Goal: Task Accomplishment & Management: Complete application form

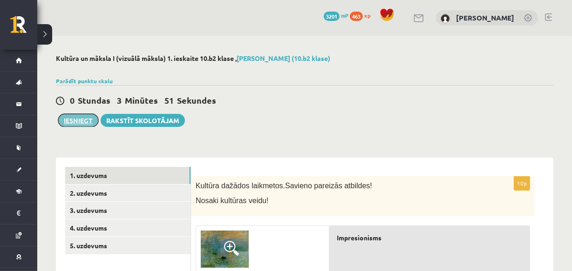
click at [89, 121] on button "Iesniegt" at bounding box center [78, 120] width 40 height 13
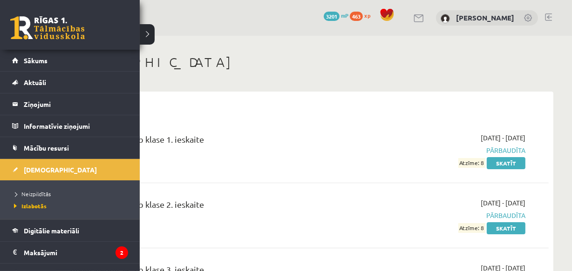
click at [40, 31] on link at bounding box center [47, 27] width 74 height 23
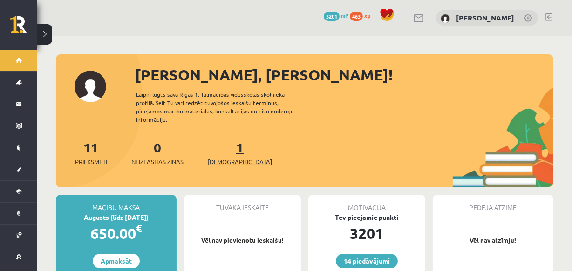
click at [220, 157] on span "[DEMOGRAPHIC_DATA]" at bounding box center [240, 161] width 64 height 9
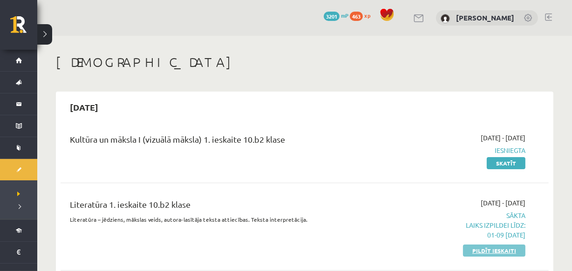
click at [486, 249] on link "Pildīt ieskaiti" at bounding box center [494, 251] width 62 height 12
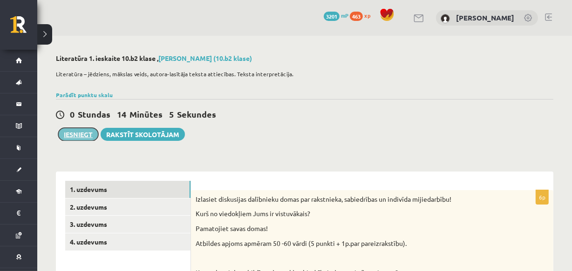
click at [74, 132] on button "Iesniegt" at bounding box center [78, 134] width 40 height 13
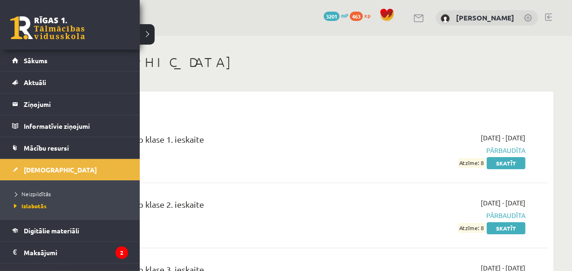
click at [1, 18] on div "0 Dāvanas 3201 mP 463 xp" at bounding box center [70, 25] width 140 height 50
click at [31, 21] on link at bounding box center [47, 27] width 74 height 23
